Goal: Task Accomplishment & Management: Manage account settings

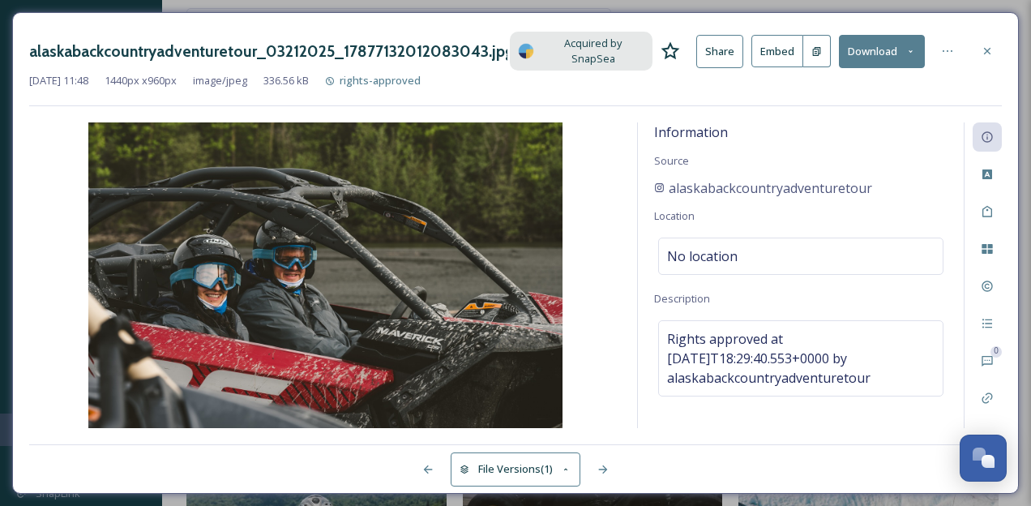
scroll to position [842, 0]
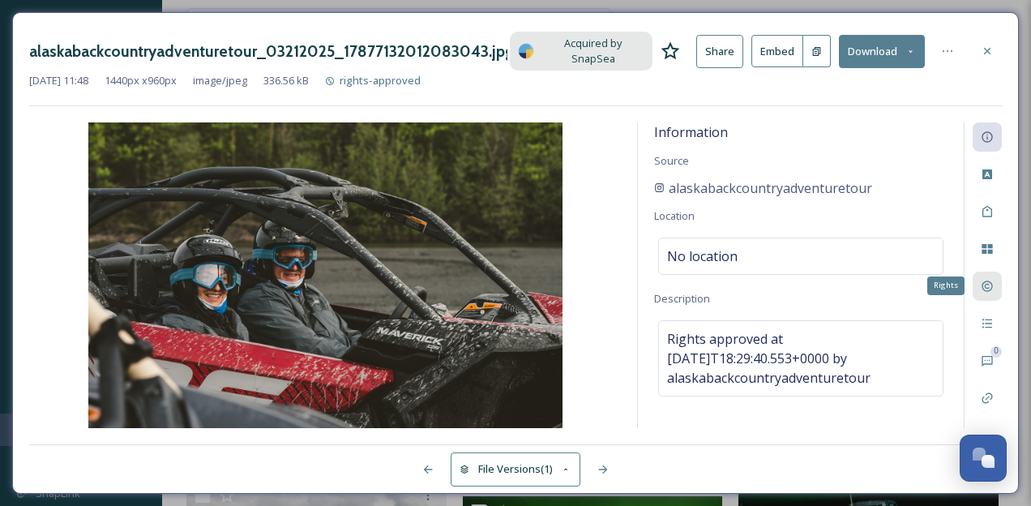
click at [993, 280] on icon at bounding box center [987, 286] width 13 height 13
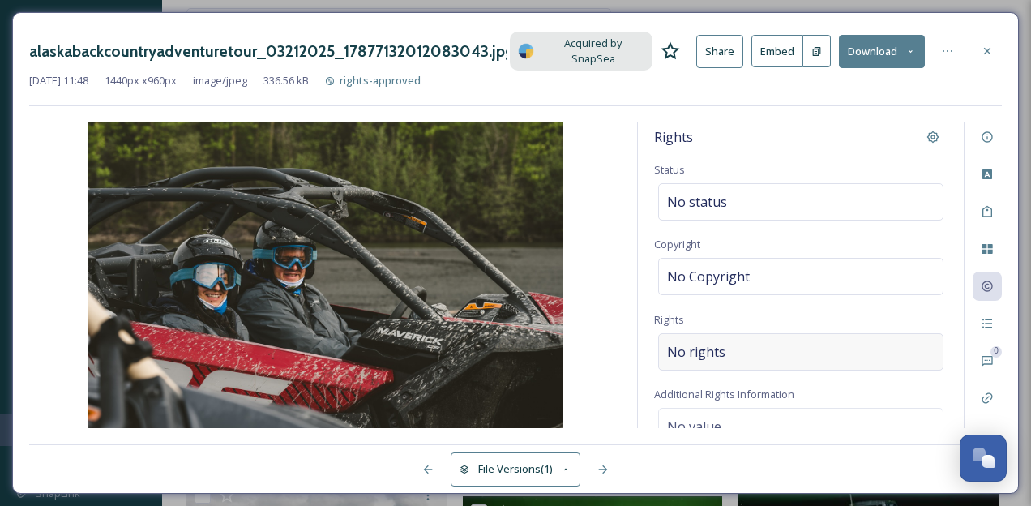
click at [714, 344] on span "No rights" at bounding box center [696, 351] width 58 height 19
click at [699, 344] on input at bounding box center [752, 356] width 178 height 36
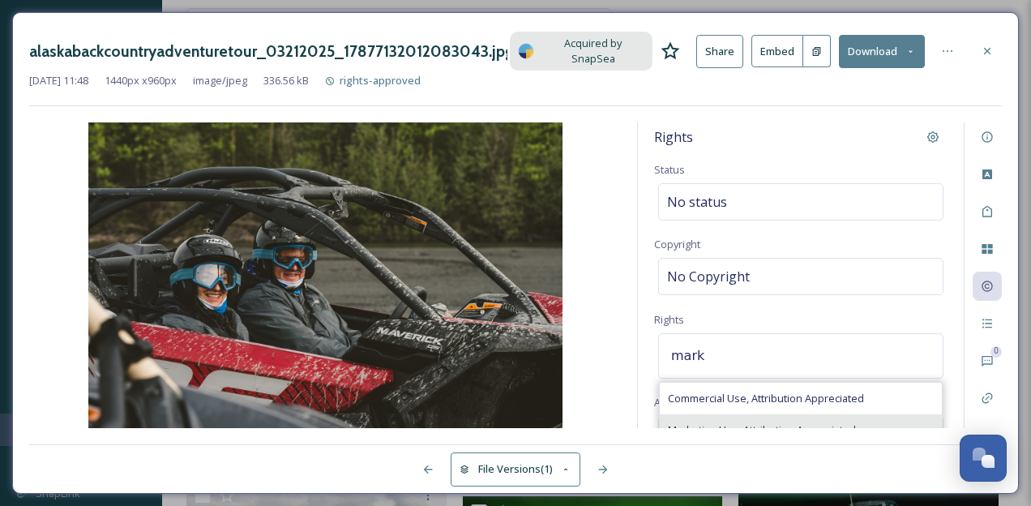
type input "mark"
click at [682, 422] on span "Marketing Use, Attribution Appreciated" at bounding box center [762, 429] width 188 height 15
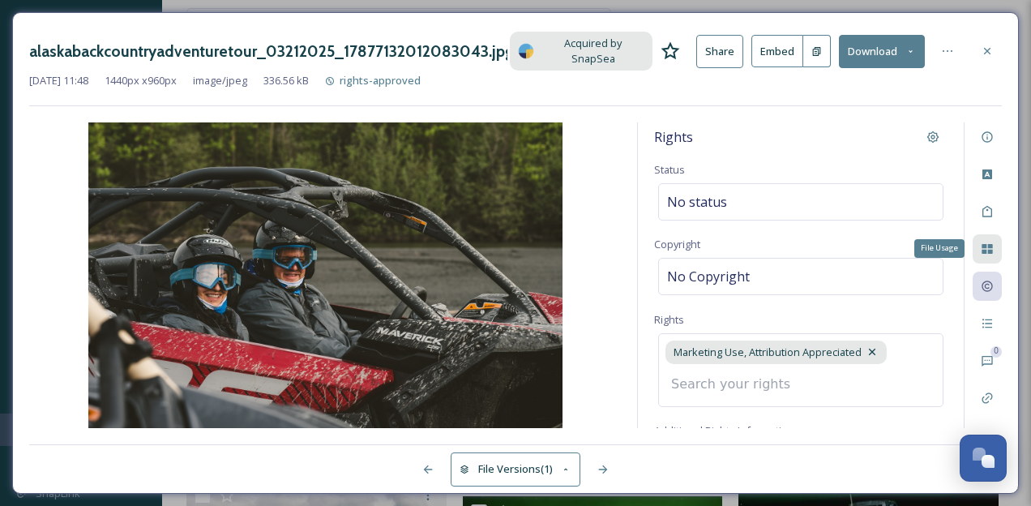
click at [989, 244] on icon at bounding box center [986, 249] width 11 height 10
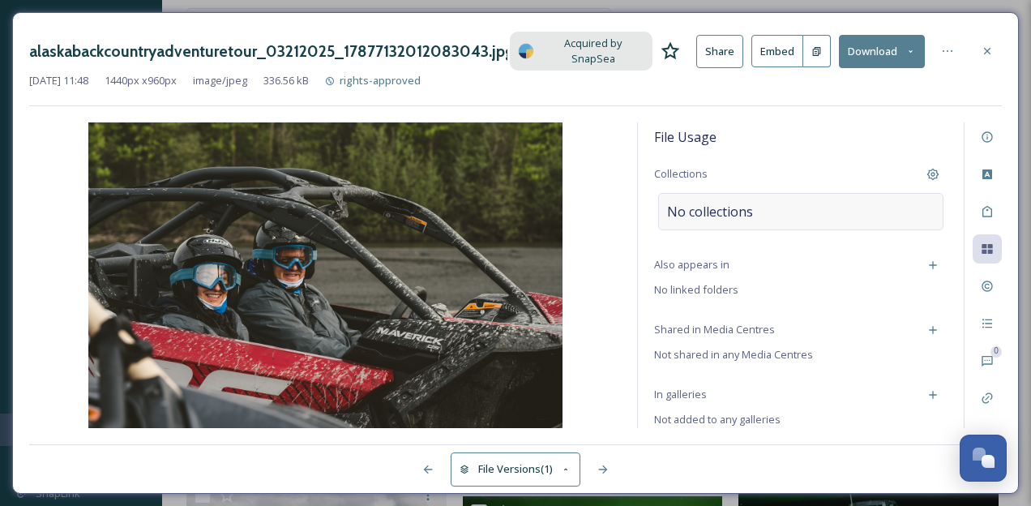
click at [695, 202] on span "No collections" at bounding box center [710, 211] width 86 height 19
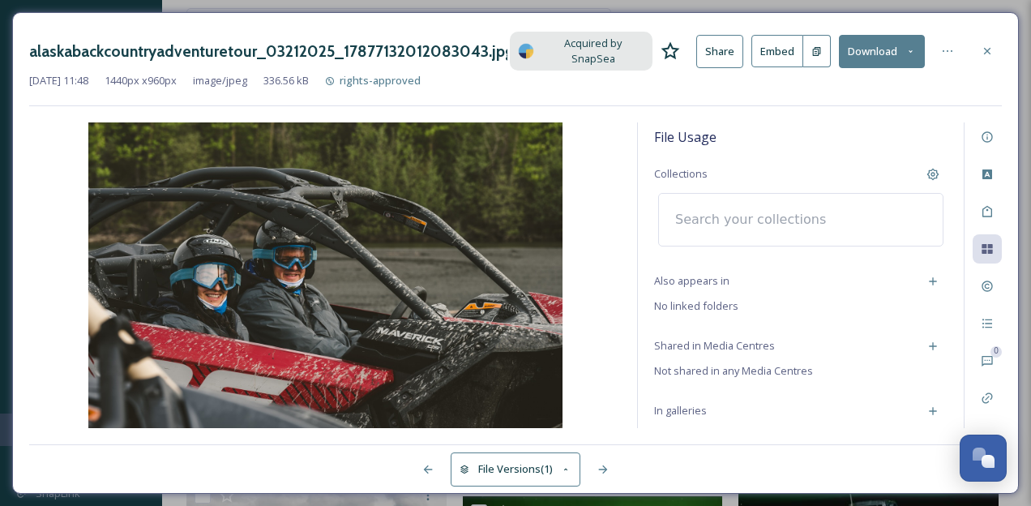
click at [683, 205] on input at bounding box center [756, 220] width 178 height 36
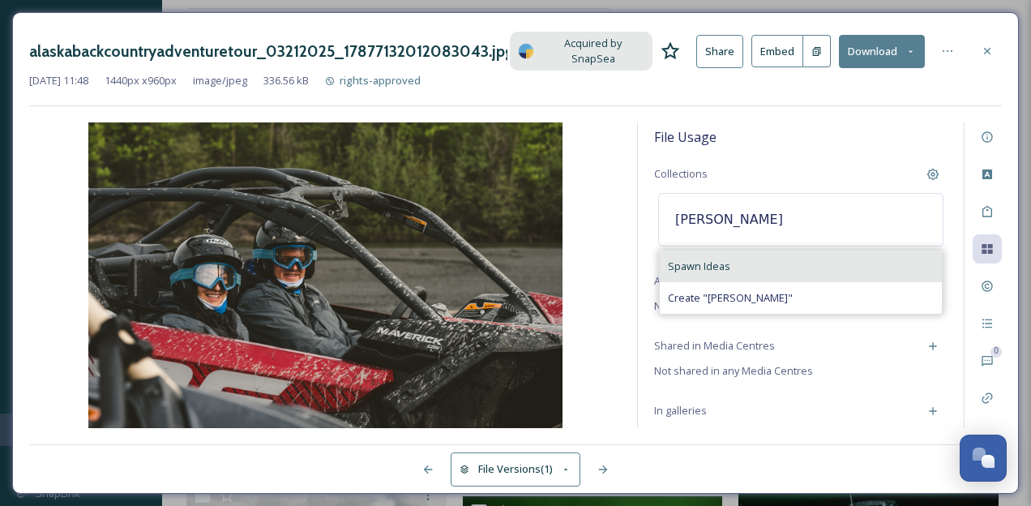
type input "[PERSON_NAME]"
click at [678, 259] on span "Spawn Ideas" at bounding box center [699, 266] width 62 height 15
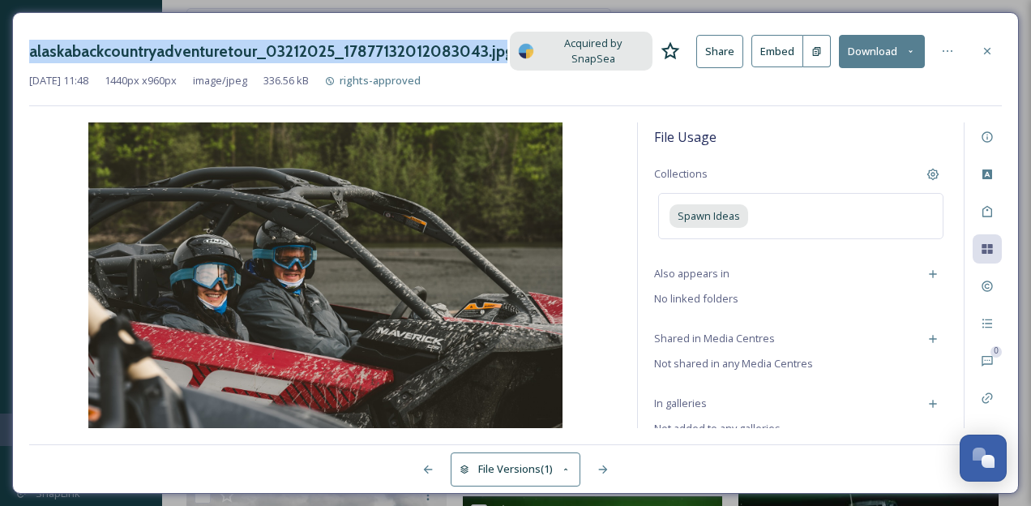
copy h3 "alaskabackcountryadventuretour_03212025_17877132012083043.jpg"
drag, startPoint x: 32, startPoint y: 49, endPoint x: 502, endPoint y: 45, distance: 470.9
click at [502, 45] on h3 "alaskabackcountryadventuretour_03212025_17877132012083043.jpg" at bounding box center [268, 52] width 478 height 24
click at [990, 45] on icon at bounding box center [987, 51] width 13 height 13
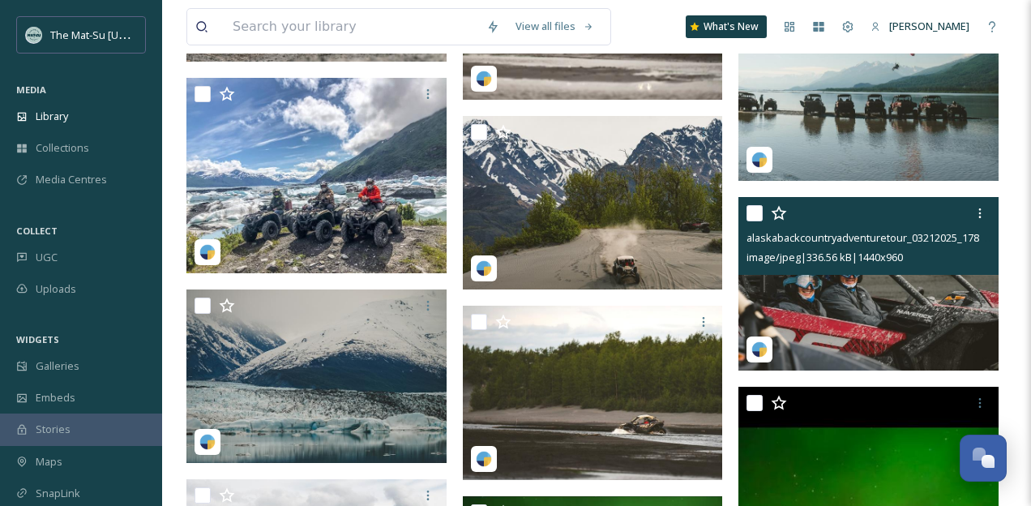
click at [890, 325] on img at bounding box center [868, 283] width 260 height 173
click at [887, 320] on img at bounding box center [868, 283] width 260 height 173
click at [64, 146] on span "Collections" at bounding box center [62, 147] width 53 height 15
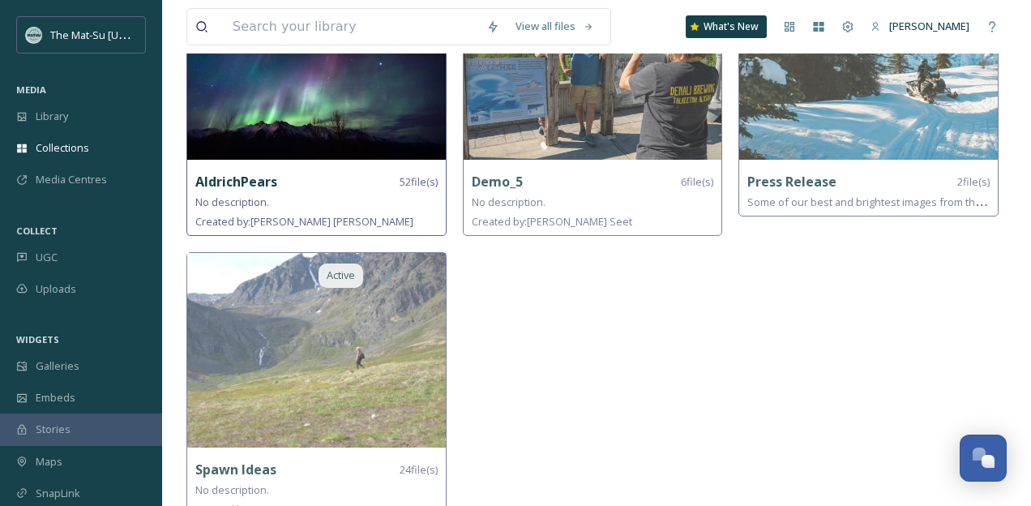
scroll to position [234, 0]
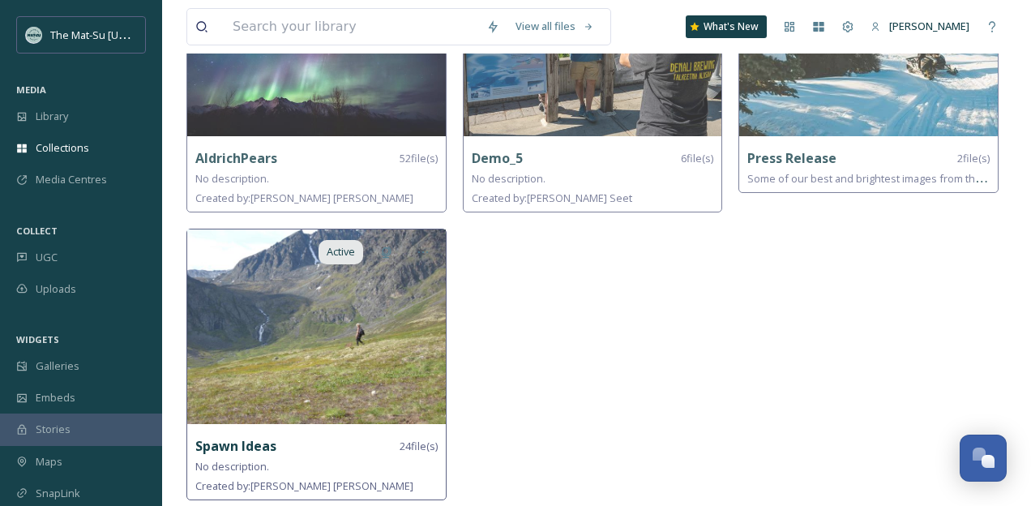
click at [264, 346] on img at bounding box center [316, 326] width 259 height 195
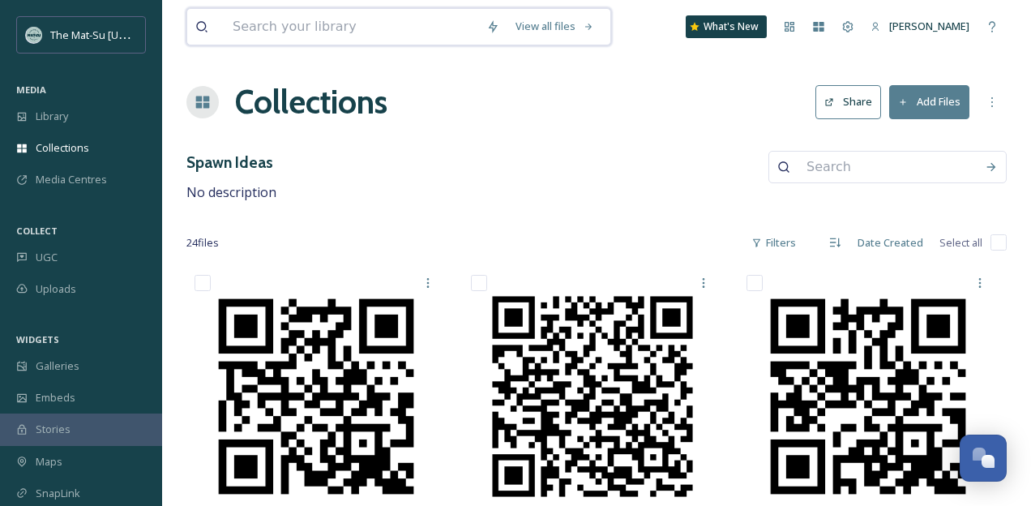
click at [323, 31] on input at bounding box center [351, 27] width 254 height 36
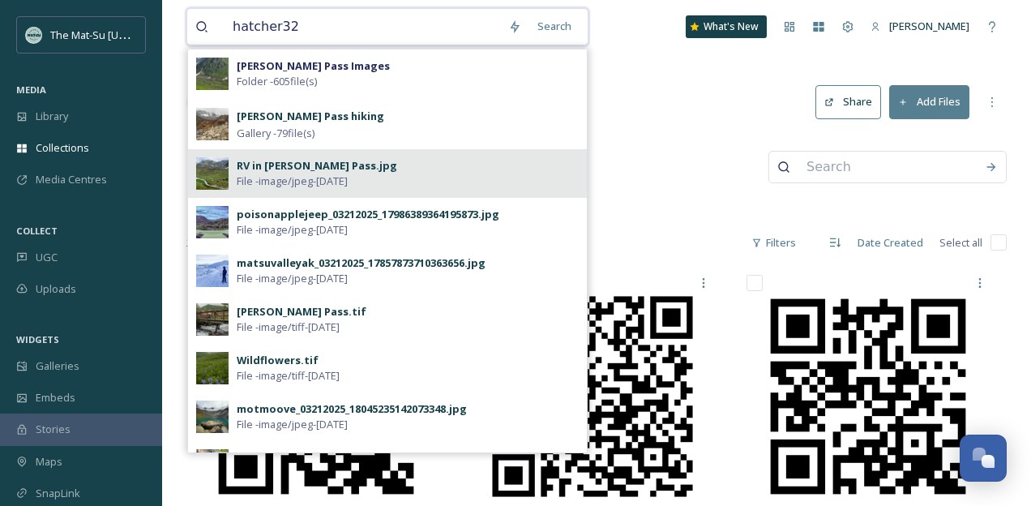
type input "hatcher32"
click at [269, 63] on strong "[PERSON_NAME] Pass Images" at bounding box center [313, 65] width 153 height 15
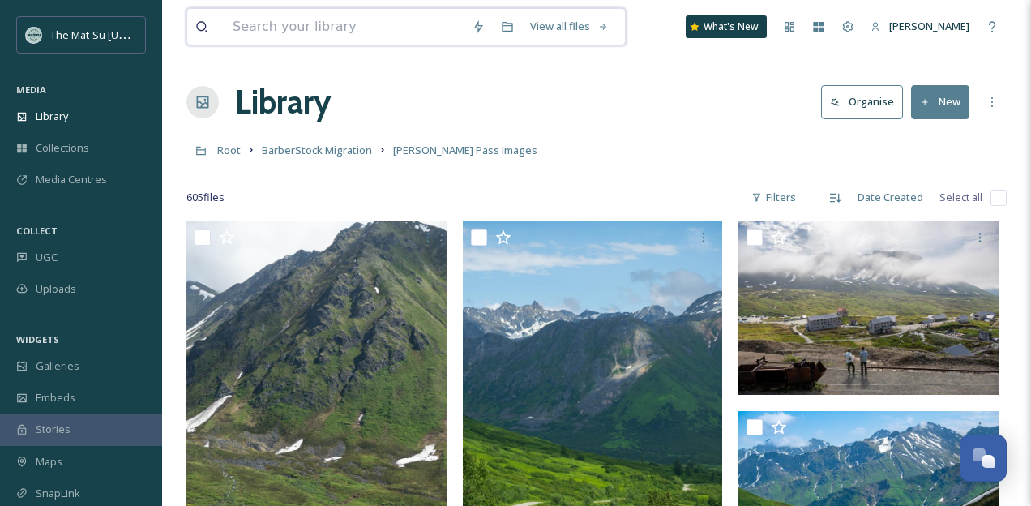
click at [357, 30] on input at bounding box center [343, 27] width 239 height 36
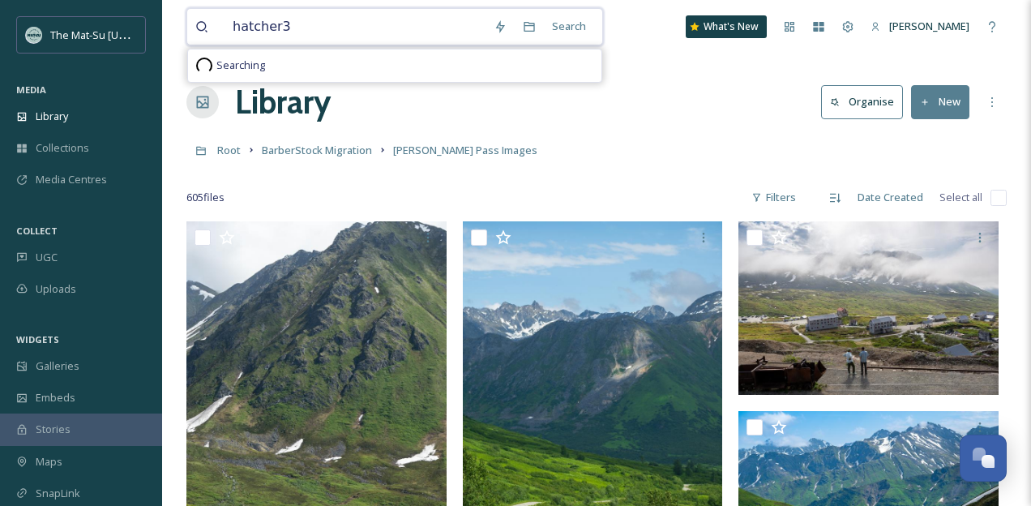
type input "hatcher32"
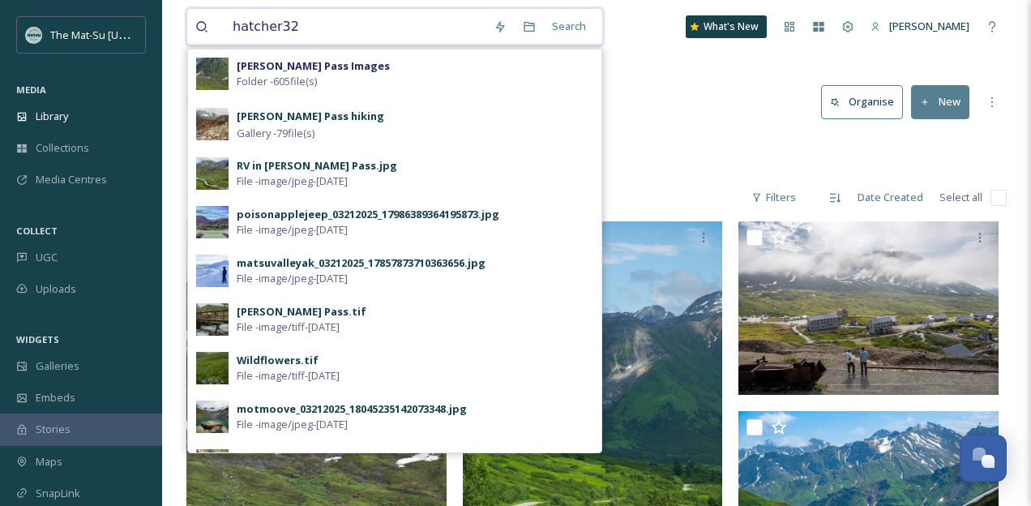
click at [326, 28] on input "hatcher32" at bounding box center [354, 27] width 261 height 36
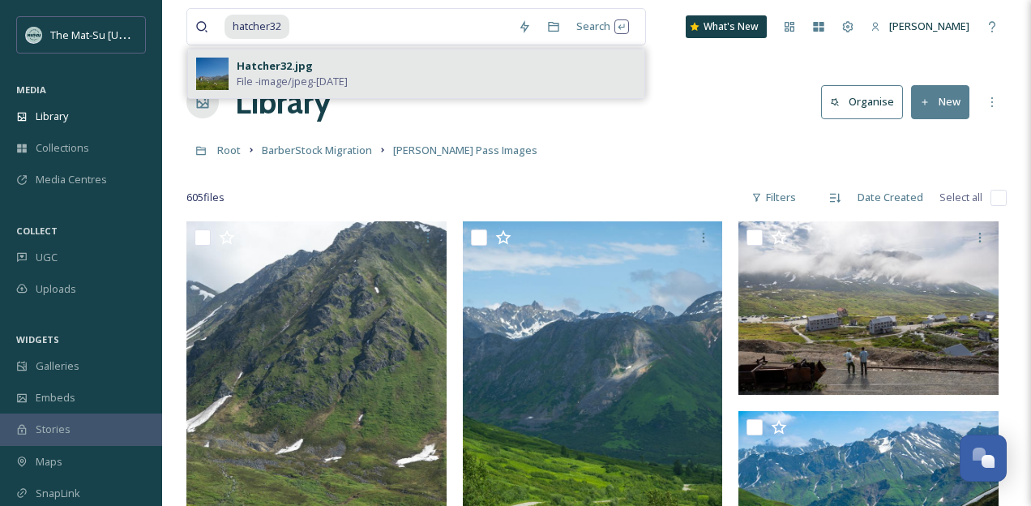
click at [267, 71] on div "Hatcher32.jpg" at bounding box center [275, 65] width 76 height 15
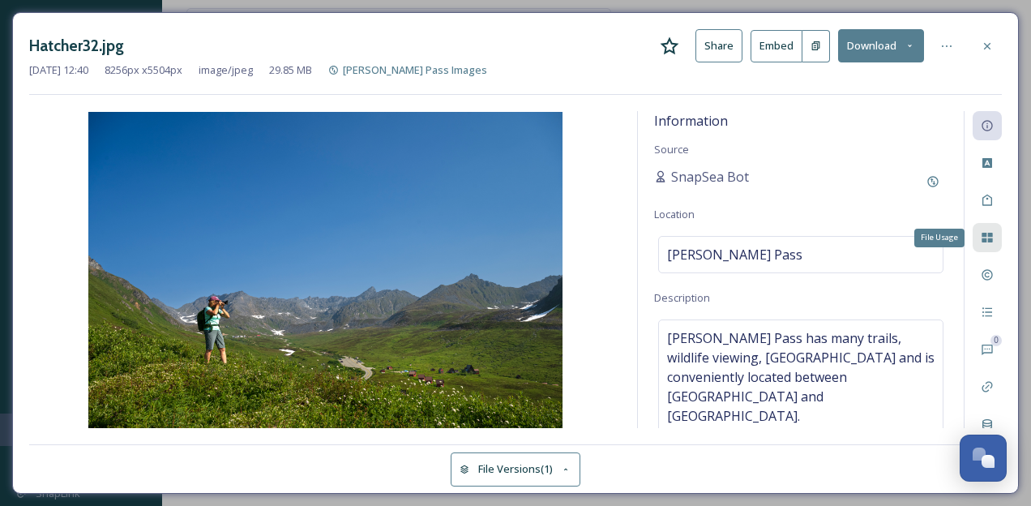
click at [1000, 235] on div "File Usage" at bounding box center [987, 237] width 29 height 29
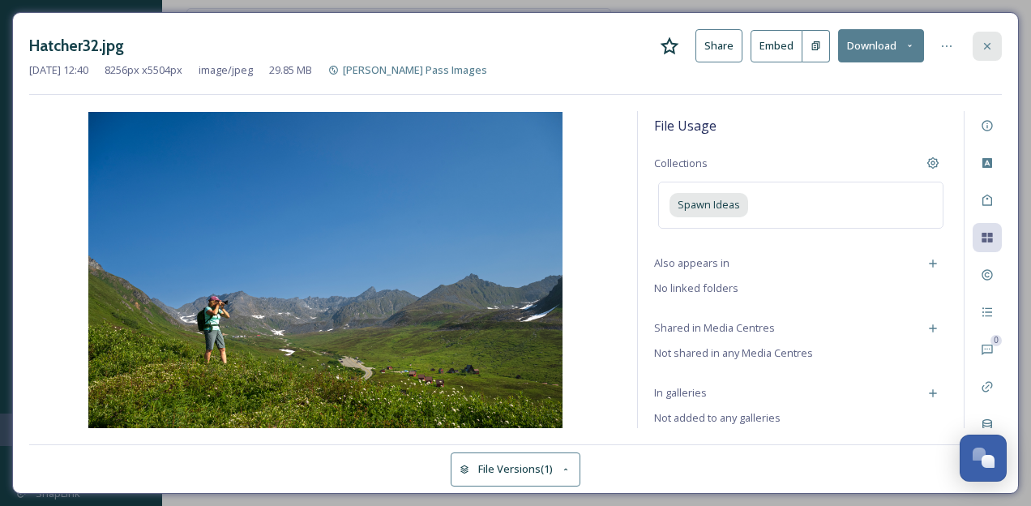
click at [989, 50] on icon at bounding box center [987, 46] width 13 height 13
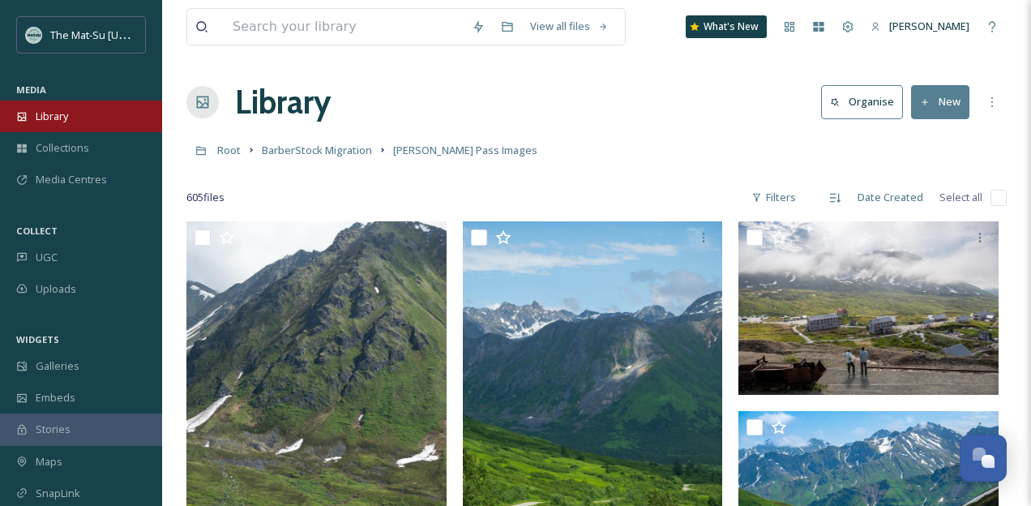
click at [51, 122] on span "Library" at bounding box center [52, 116] width 32 height 15
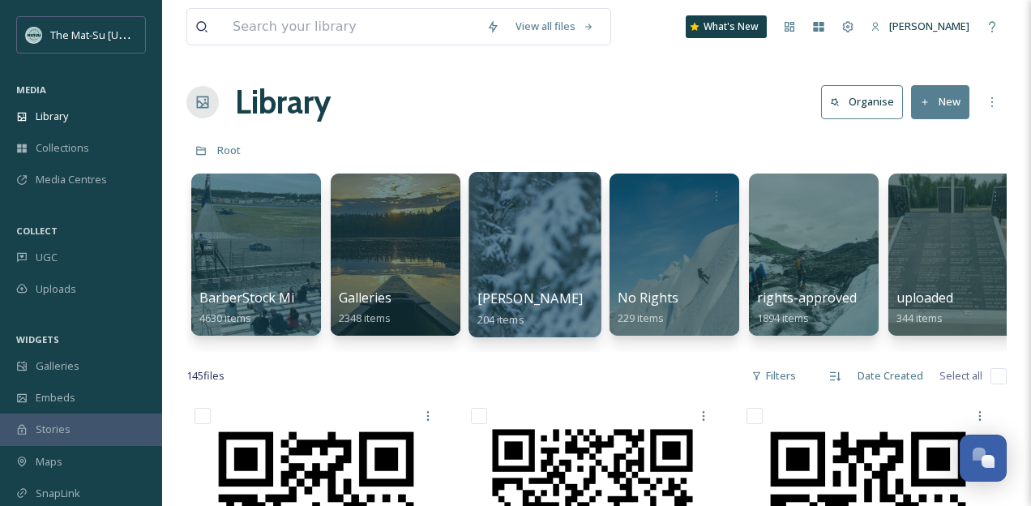
click at [532, 237] on div at bounding box center [534, 254] width 132 height 165
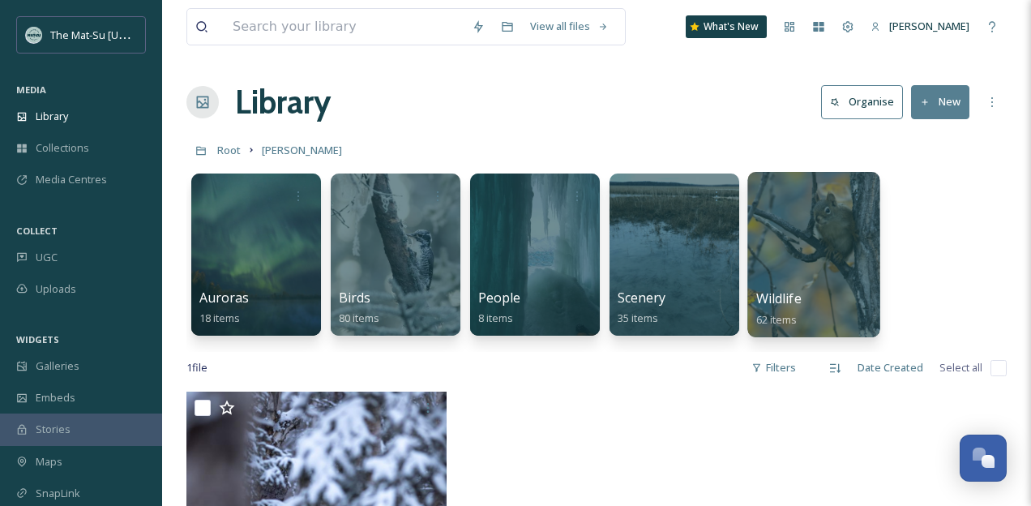
click at [808, 262] on div at bounding box center [813, 254] width 132 height 165
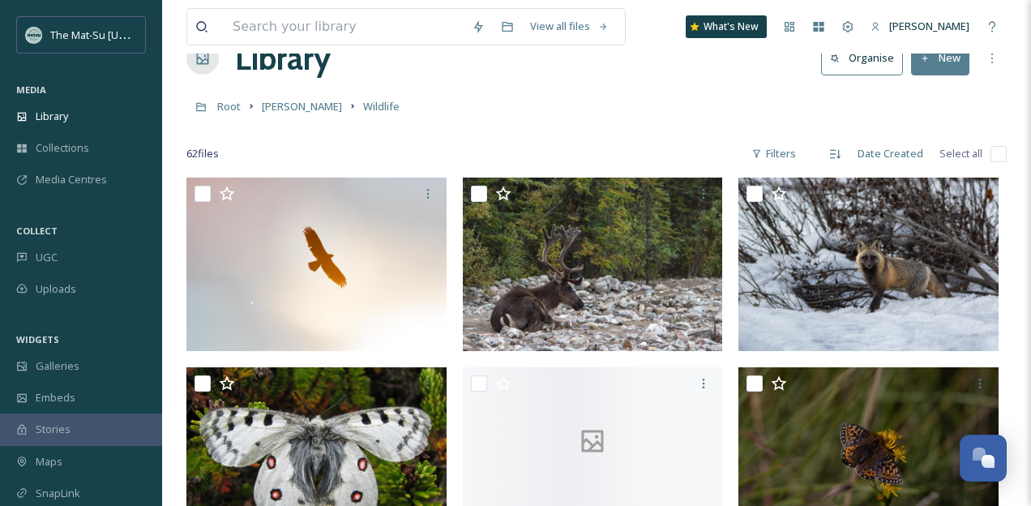
scroll to position [62, 0]
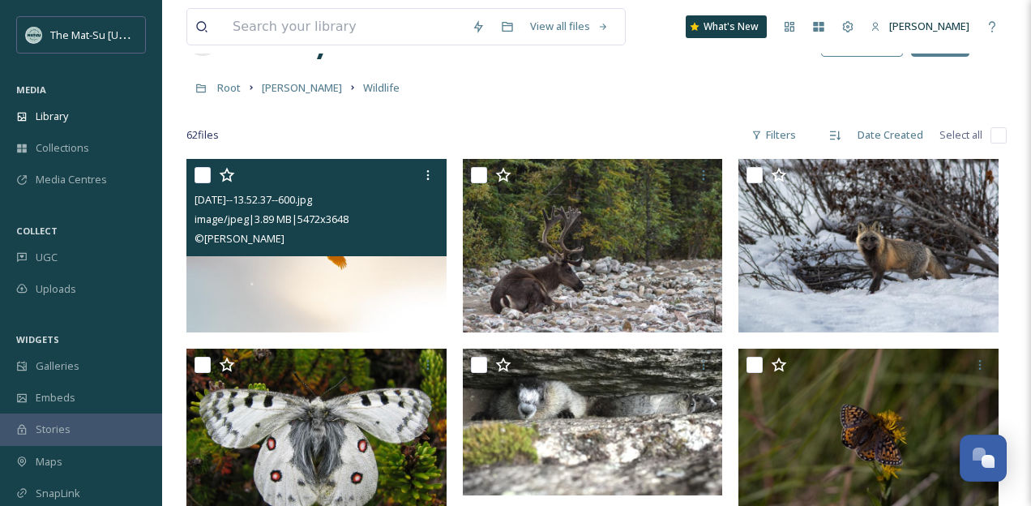
click at [318, 284] on img at bounding box center [316, 245] width 260 height 173
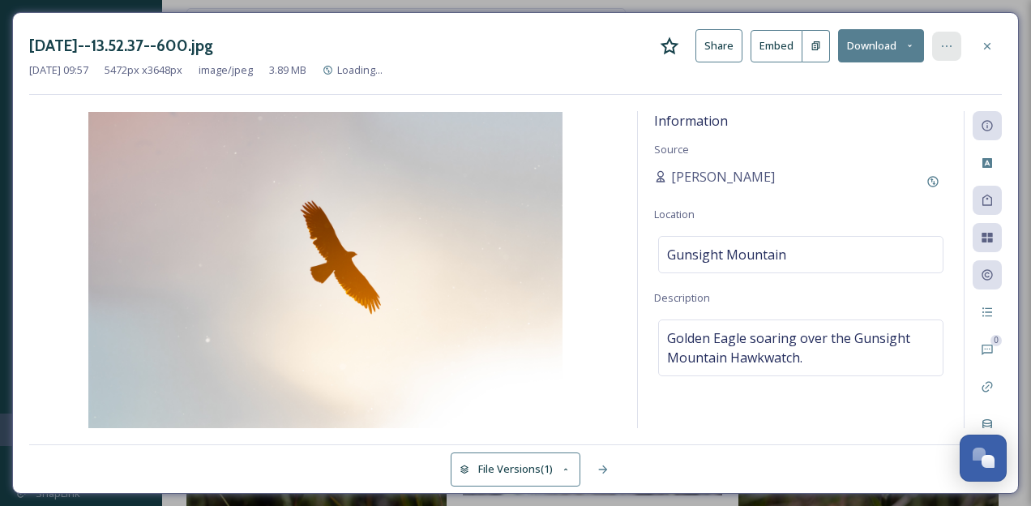
click at [943, 50] on icon at bounding box center [946, 46] width 13 height 13
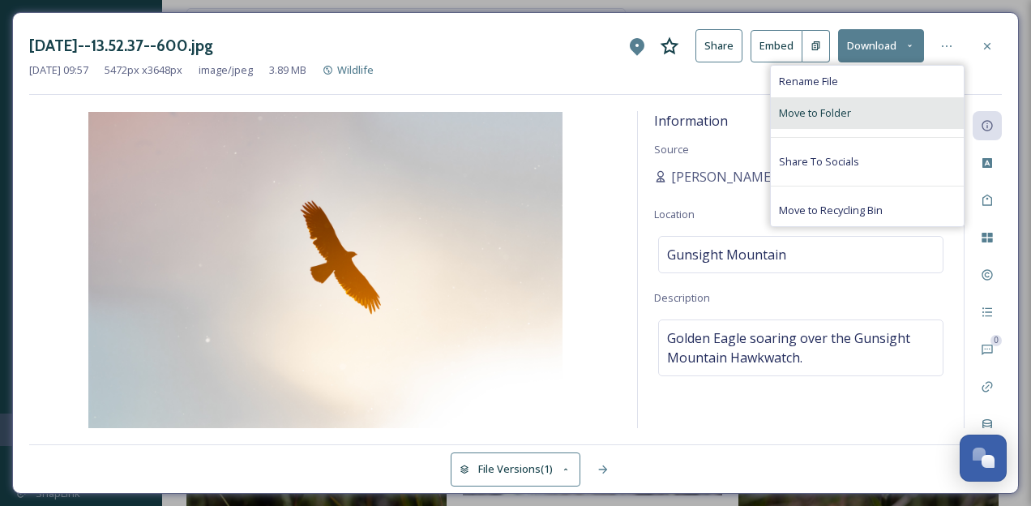
click at [825, 111] on span "Move to Folder" at bounding box center [815, 112] width 72 height 15
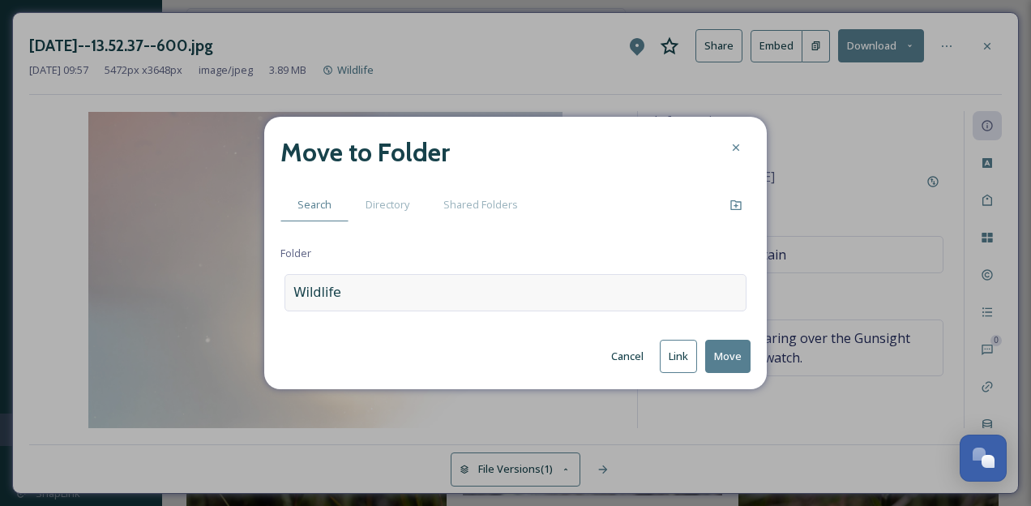
click at [380, 290] on div "Wildlife" at bounding box center [515, 292] width 462 height 37
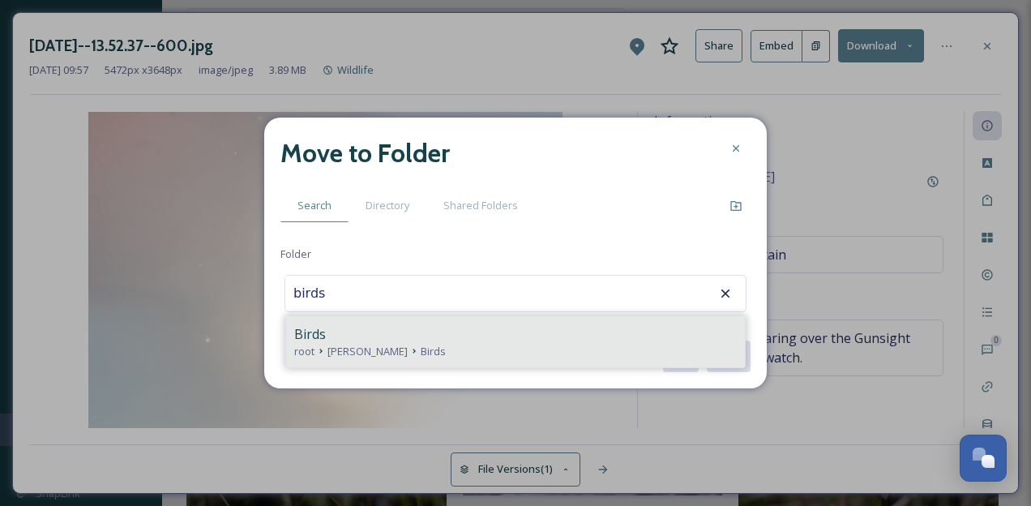
click at [374, 346] on span "[PERSON_NAME]" at bounding box center [367, 351] width 80 height 15
type input "Birds"
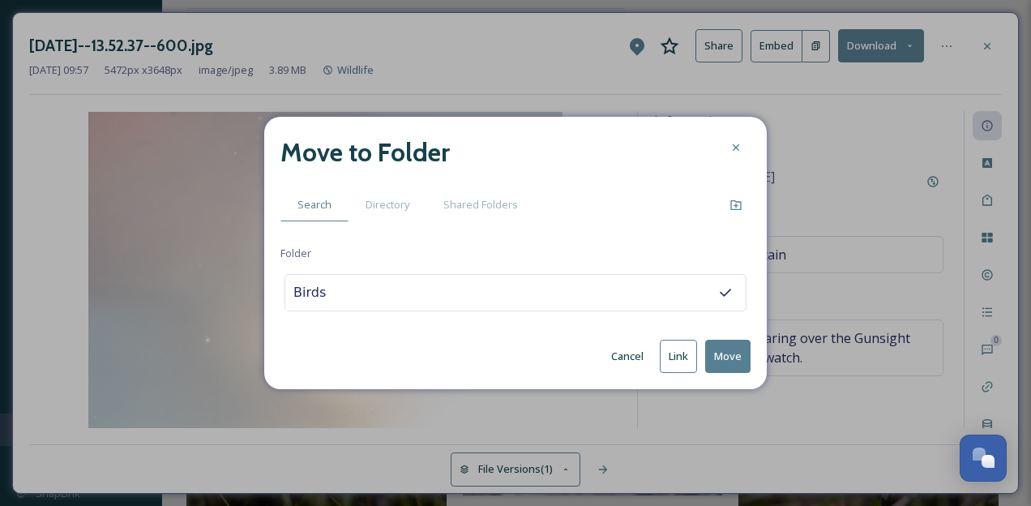
click at [735, 354] on button "Move" at bounding box center [727, 356] width 45 height 33
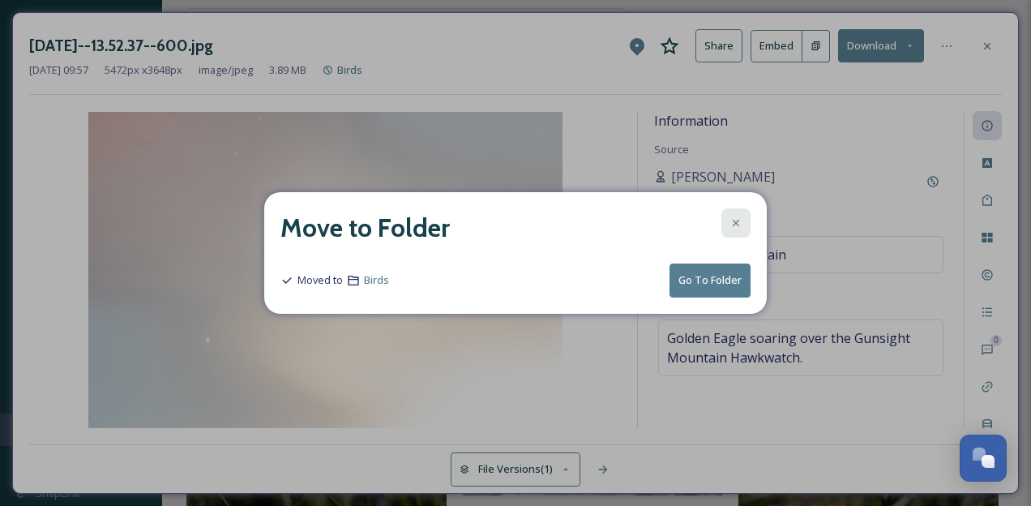
click at [737, 220] on icon at bounding box center [735, 222] width 13 height 13
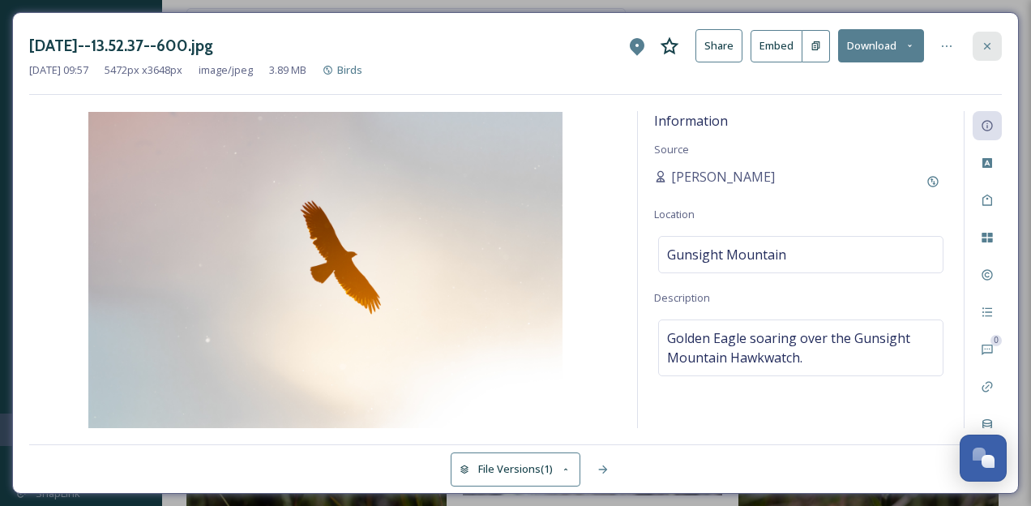
click at [994, 47] on div at bounding box center [987, 46] width 29 height 29
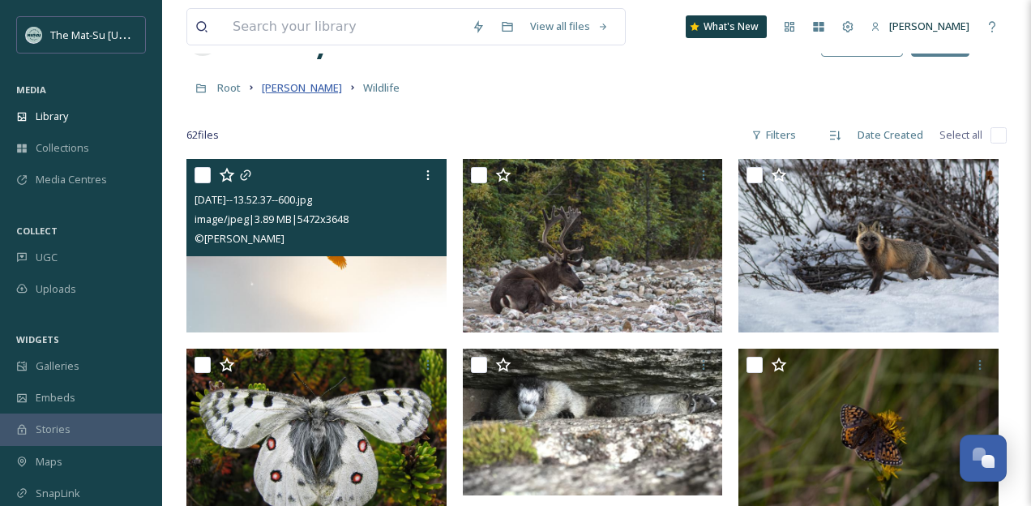
click at [297, 93] on span "[PERSON_NAME]" at bounding box center [302, 87] width 80 height 15
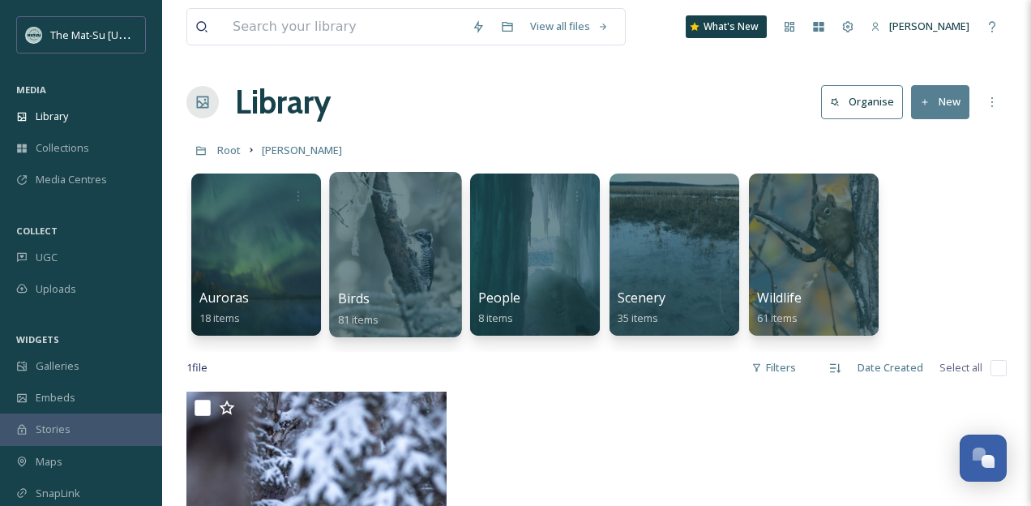
click at [385, 237] on div at bounding box center [395, 254] width 132 height 165
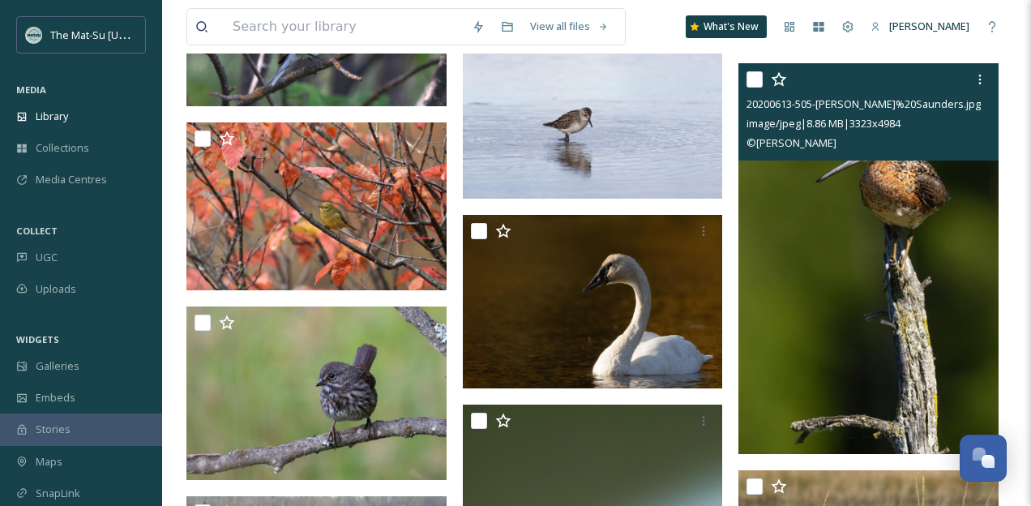
scroll to position [2948, 0]
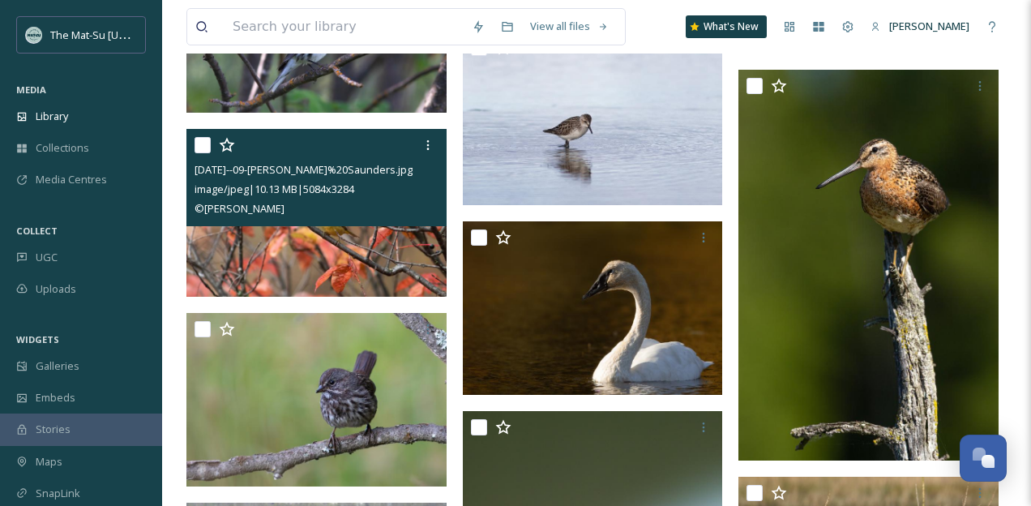
click at [294, 252] on img at bounding box center [316, 213] width 260 height 168
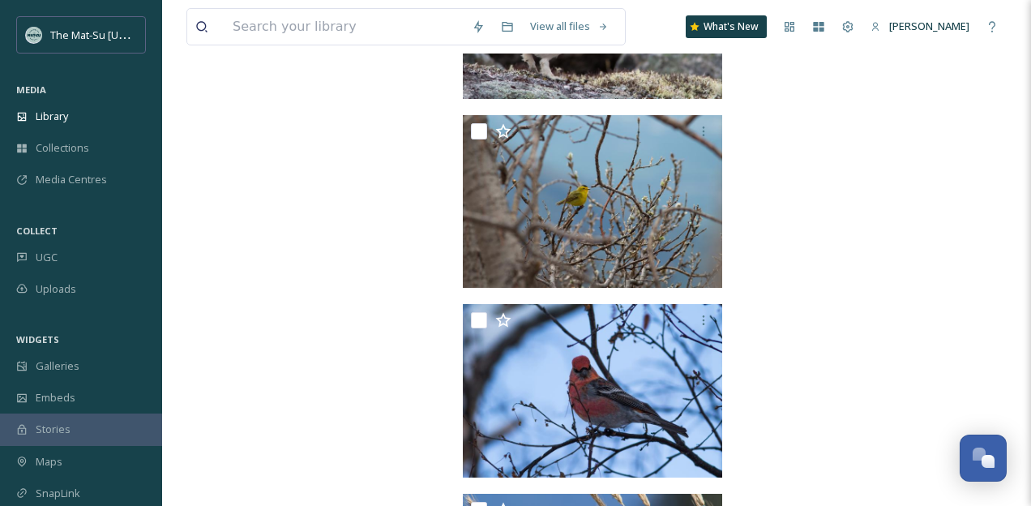
scroll to position [6569, 0]
